Goal: Task Accomplishment & Management: Use online tool/utility

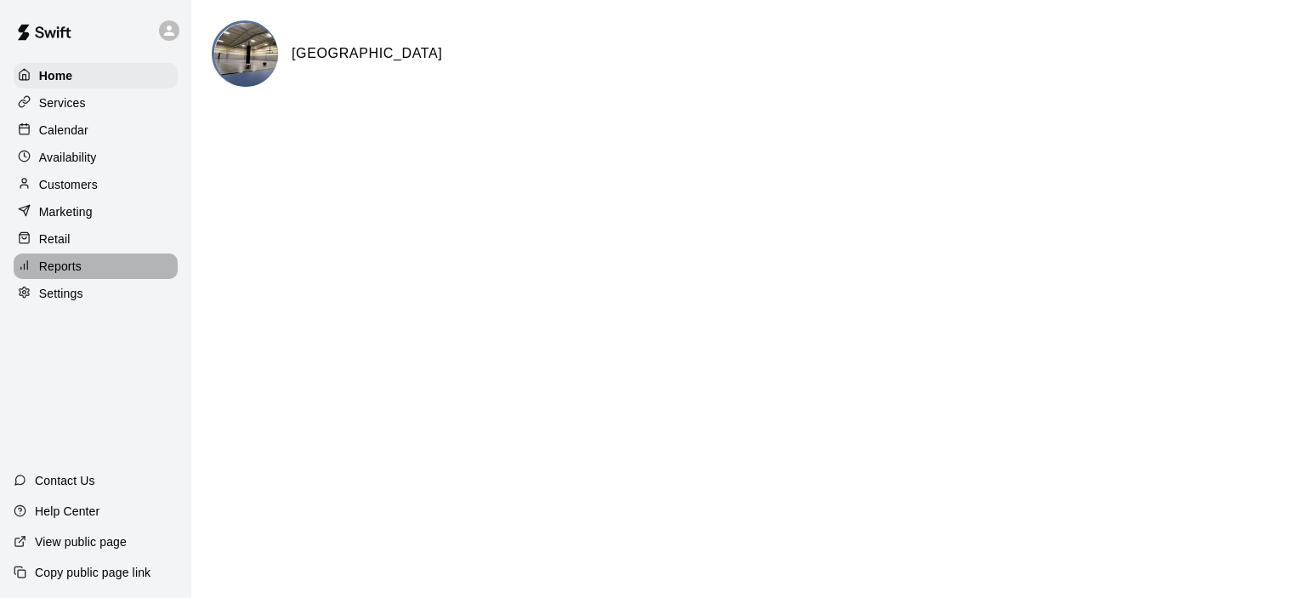
click at [71, 275] on p "Reports" at bounding box center [60, 266] width 43 height 17
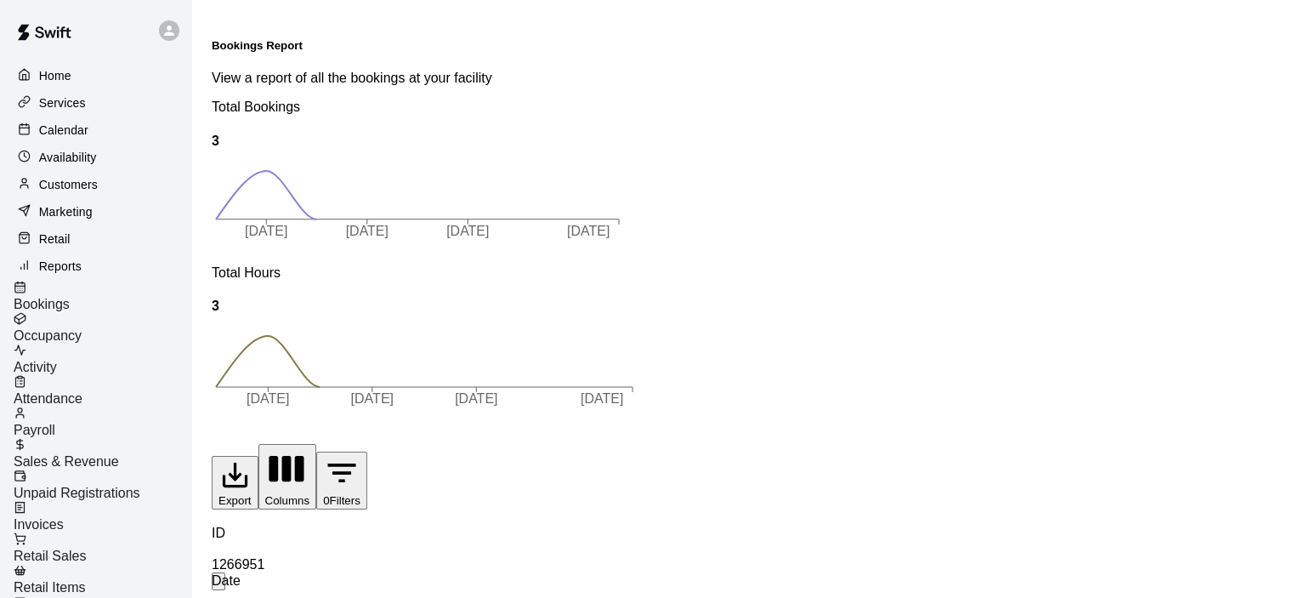
click at [113, 454] on span "Sales & Revenue" at bounding box center [66, 461] width 105 height 14
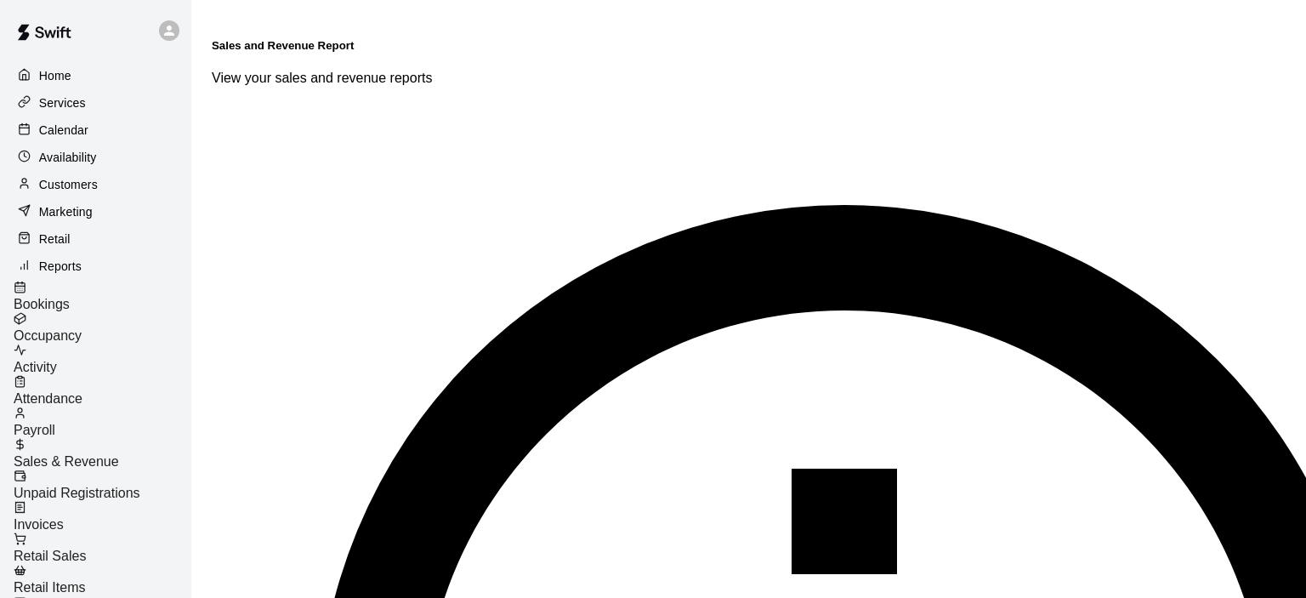
type input "******"
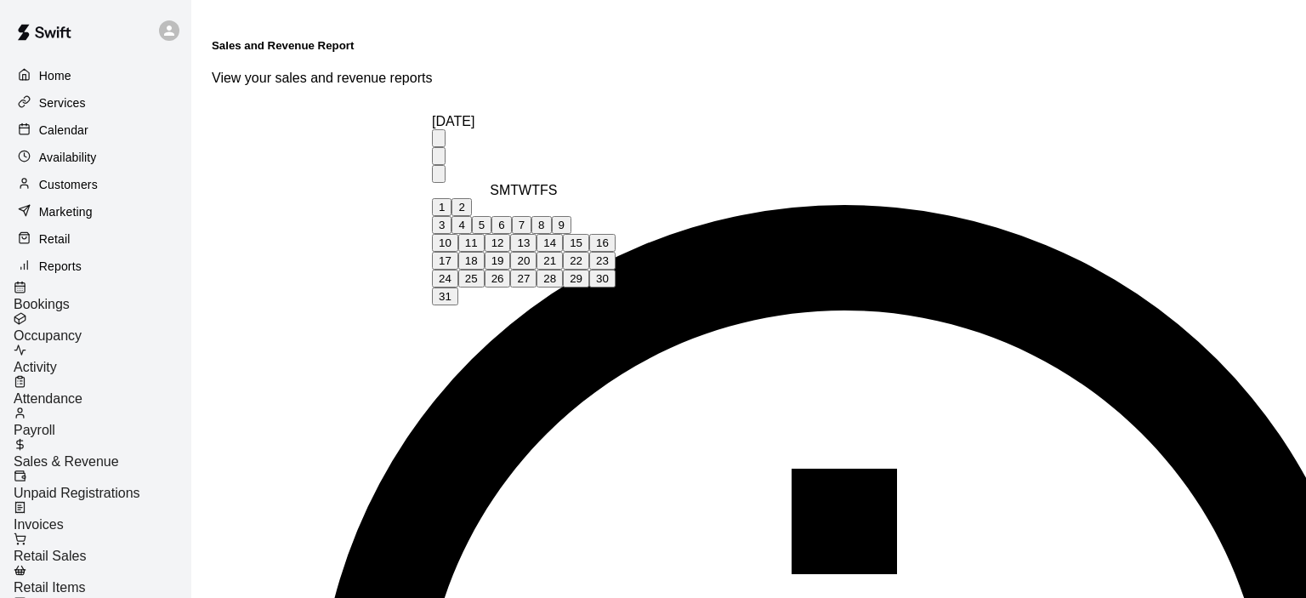
click at [451, 198] on button "1" at bounding box center [442, 207] width 20 height 18
type input "**********"
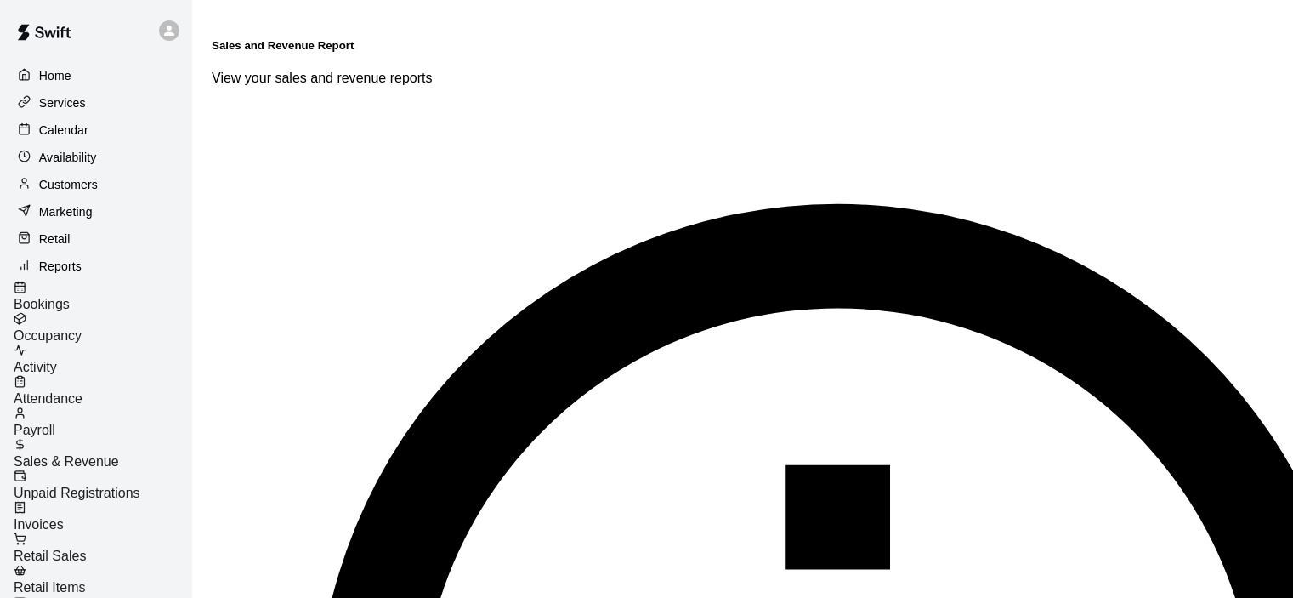
click at [67, 132] on p "Calendar" at bounding box center [63, 130] width 49 height 17
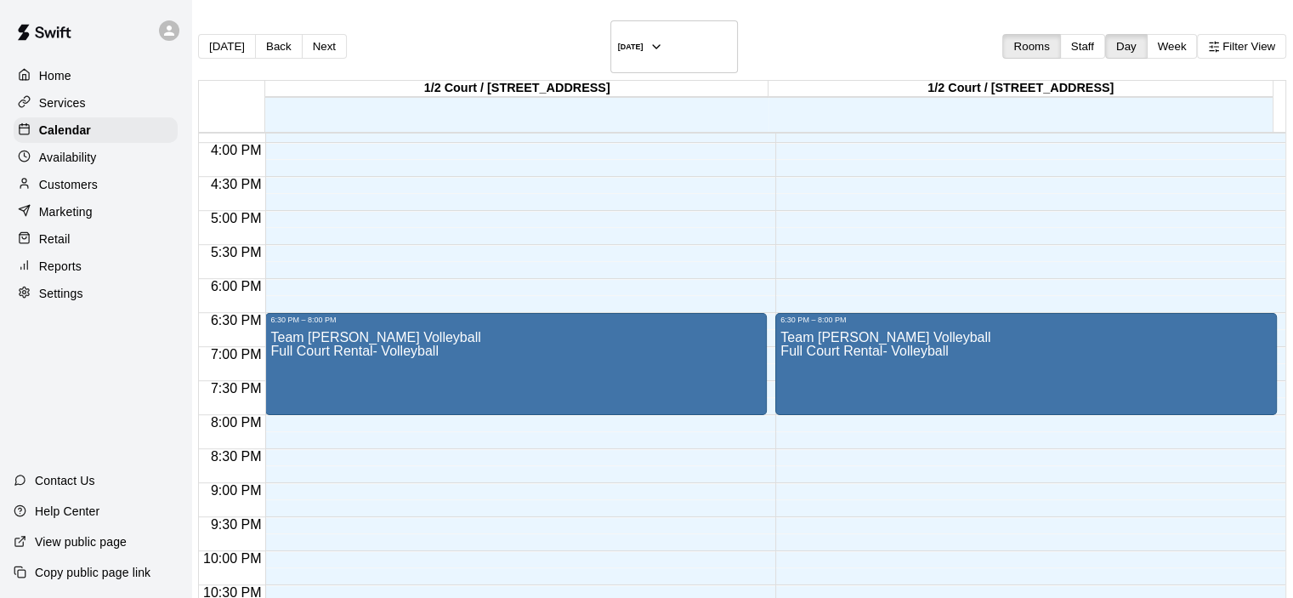
scroll to position [1127, 0]
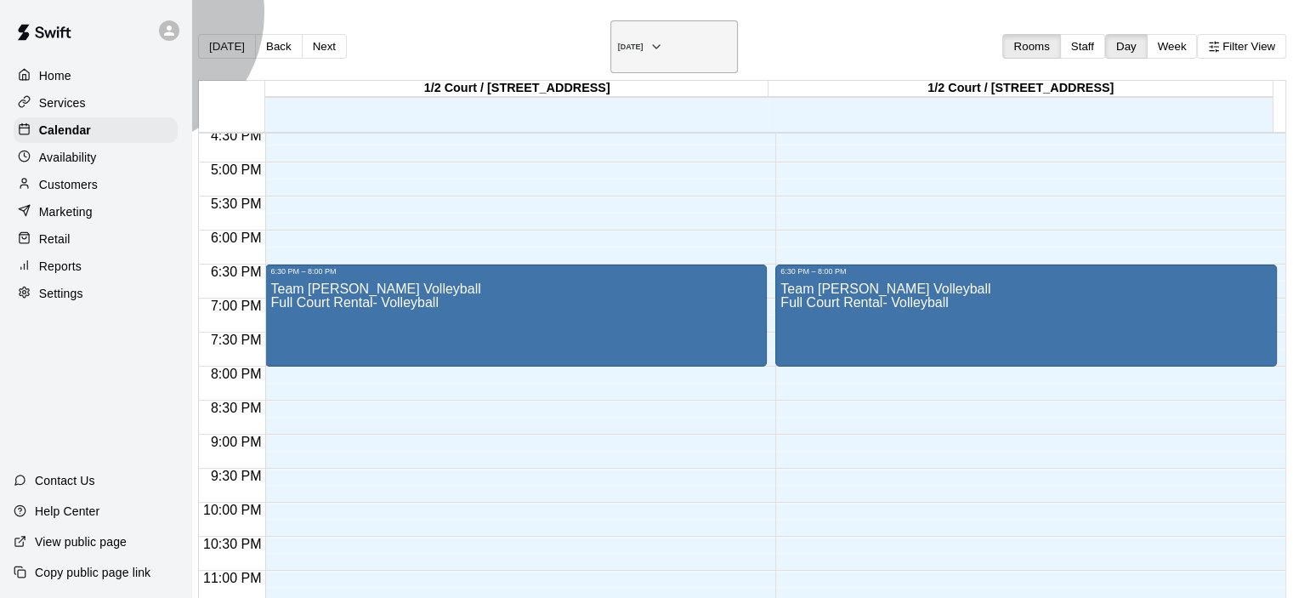
click at [712, 34] on button "[DATE]" at bounding box center [674, 46] width 128 height 53
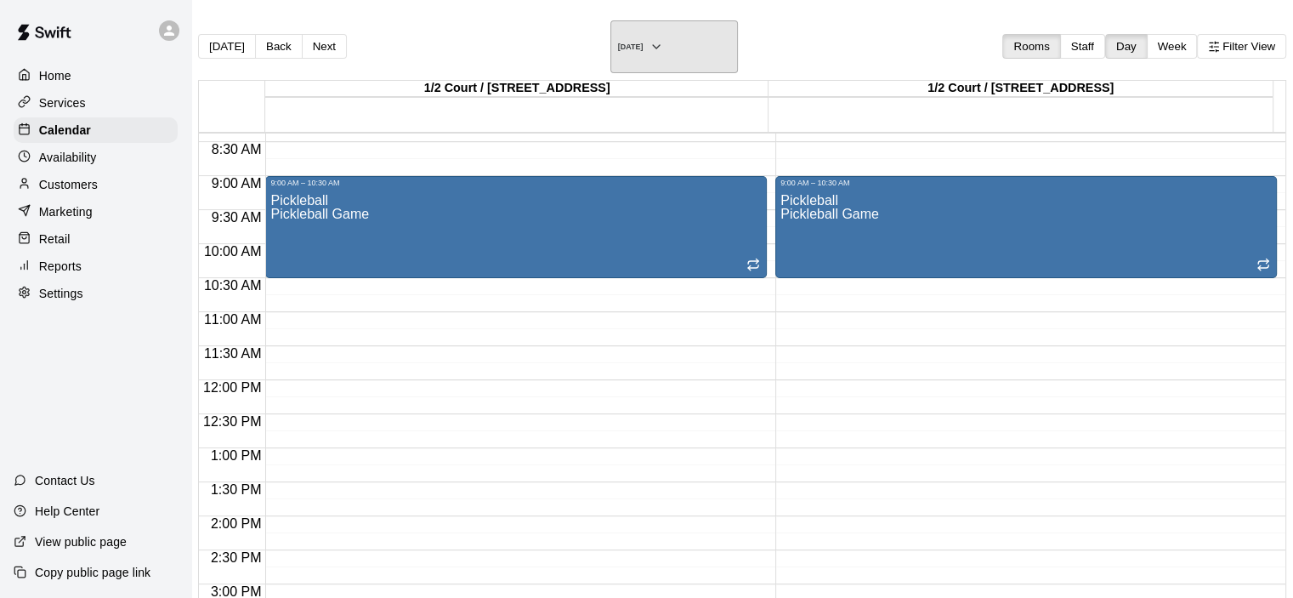
scroll to position [532, 0]
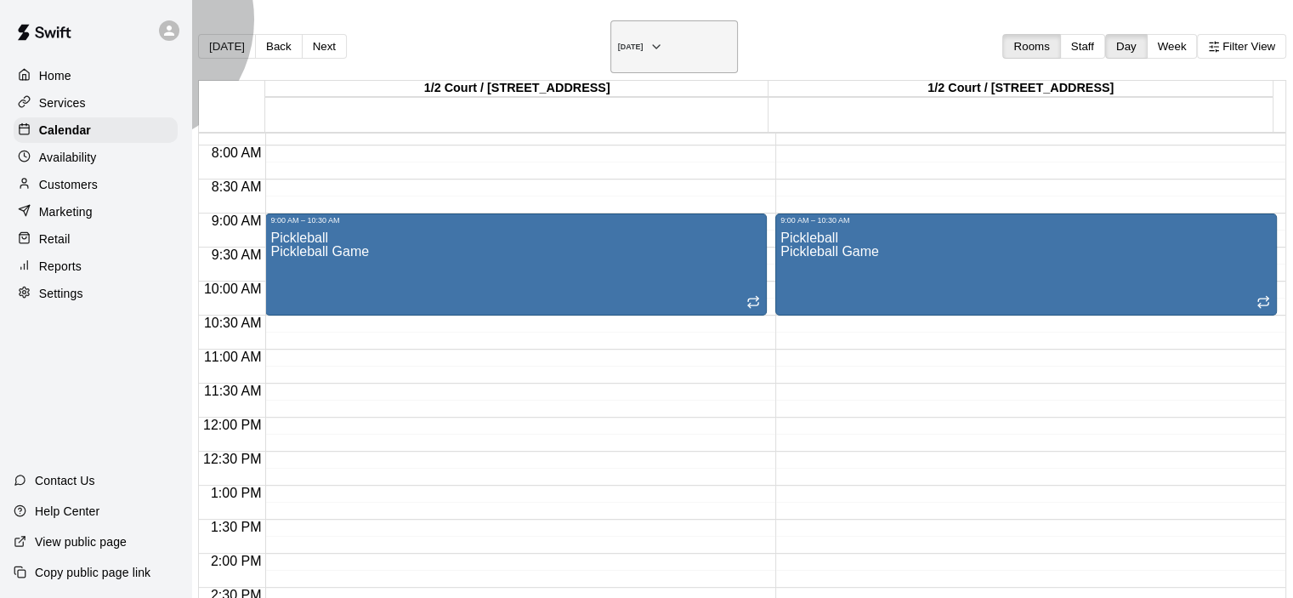
click at [663, 41] on icon "button" at bounding box center [657, 47] width 14 height 20
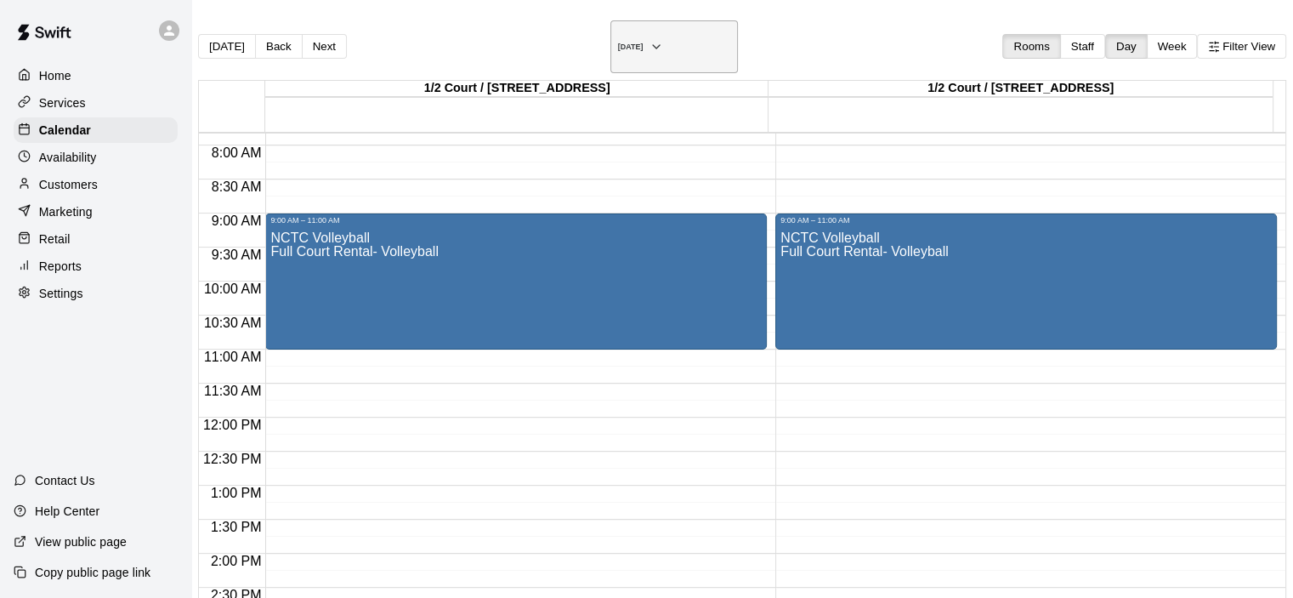
click at [663, 37] on icon "button" at bounding box center [657, 47] width 14 height 20
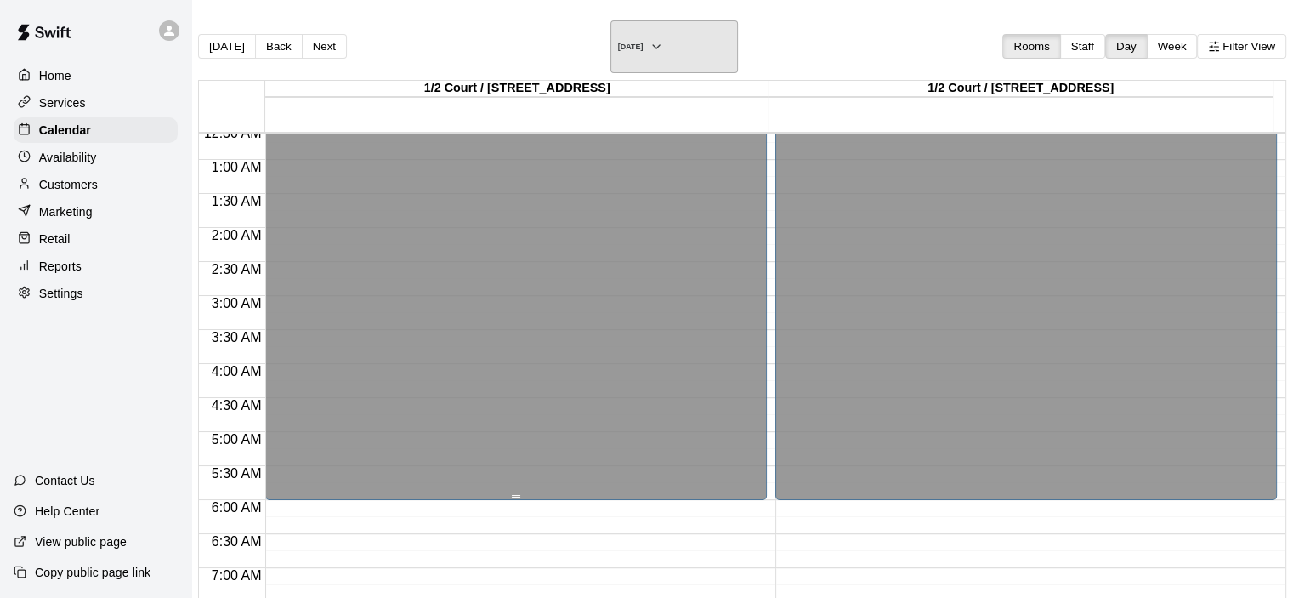
scroll to position [22, 0]
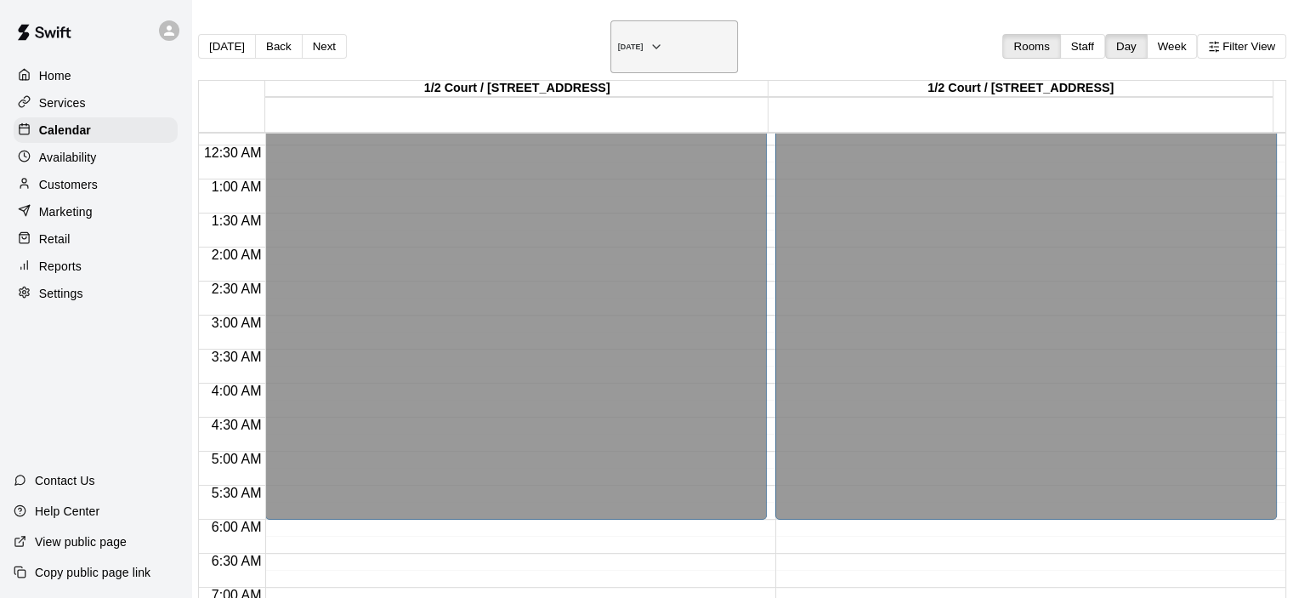
click at [663, 37] on icon "button" at bounding box center [657, 47] width 14 height 20
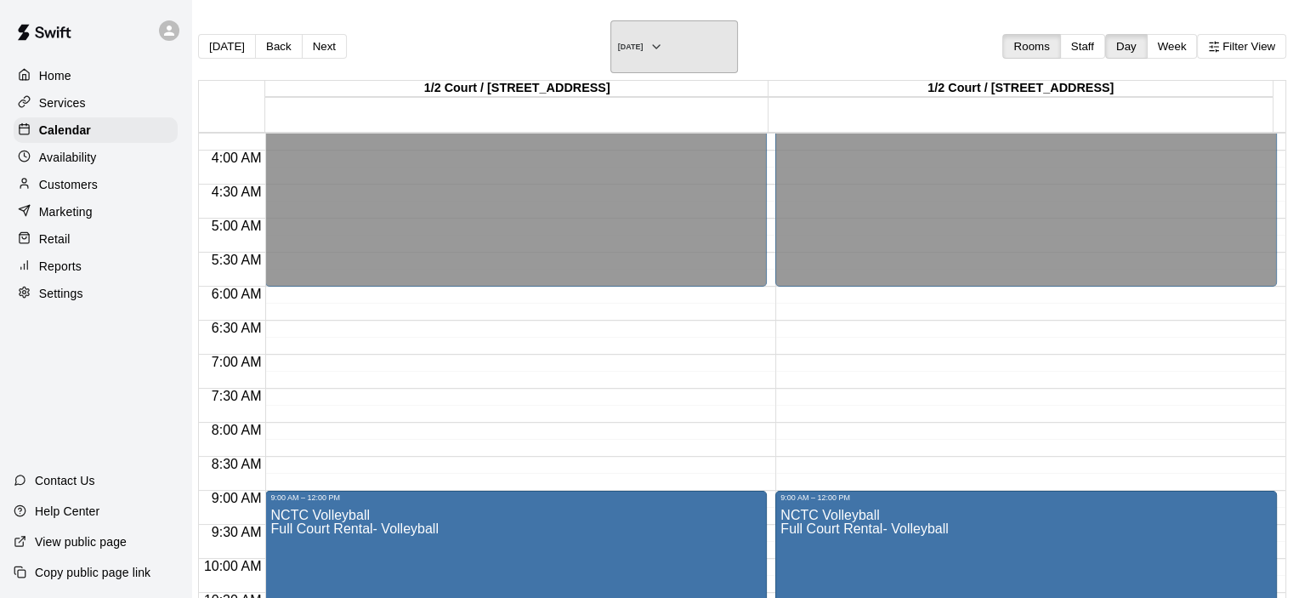
scroll to position [0, 0]
